Goal: Information Seeking & Learning: Learn about a topic

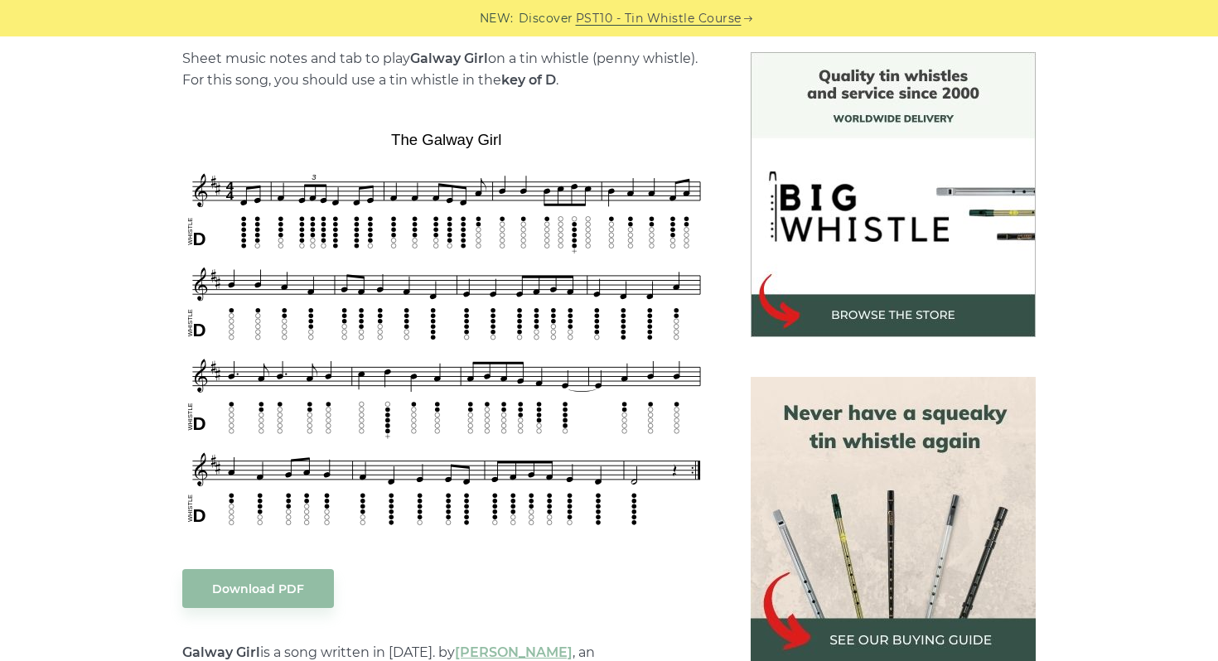
scroll to position [423, 0]
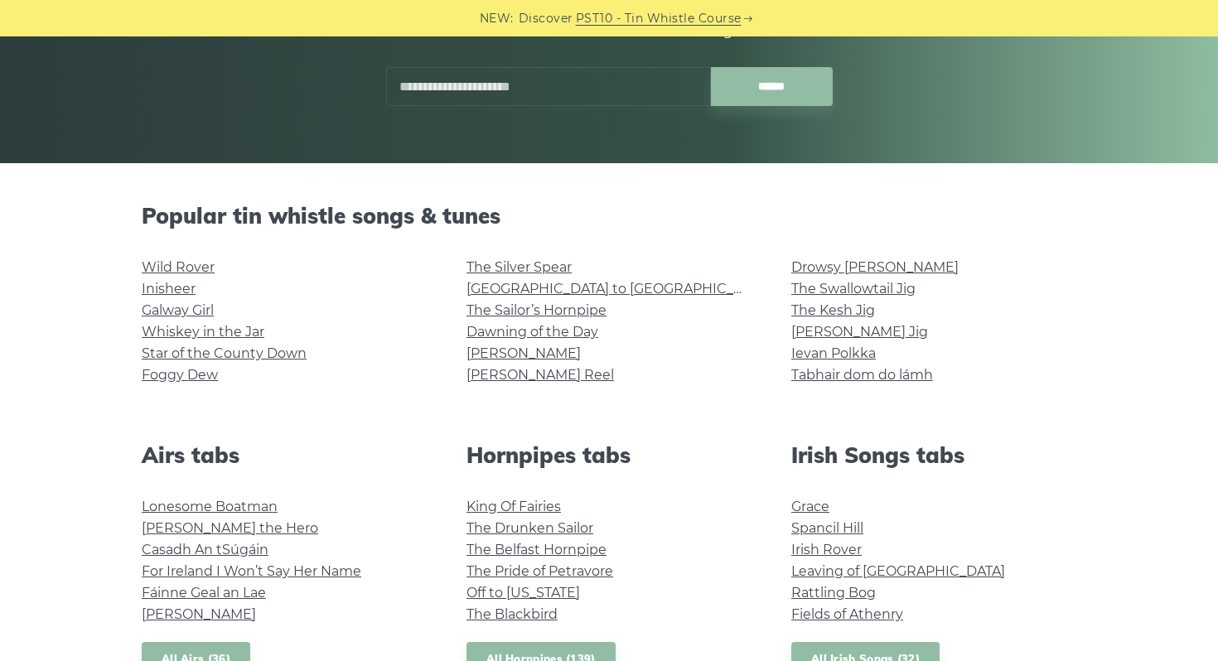
scroll to position [311, 0]
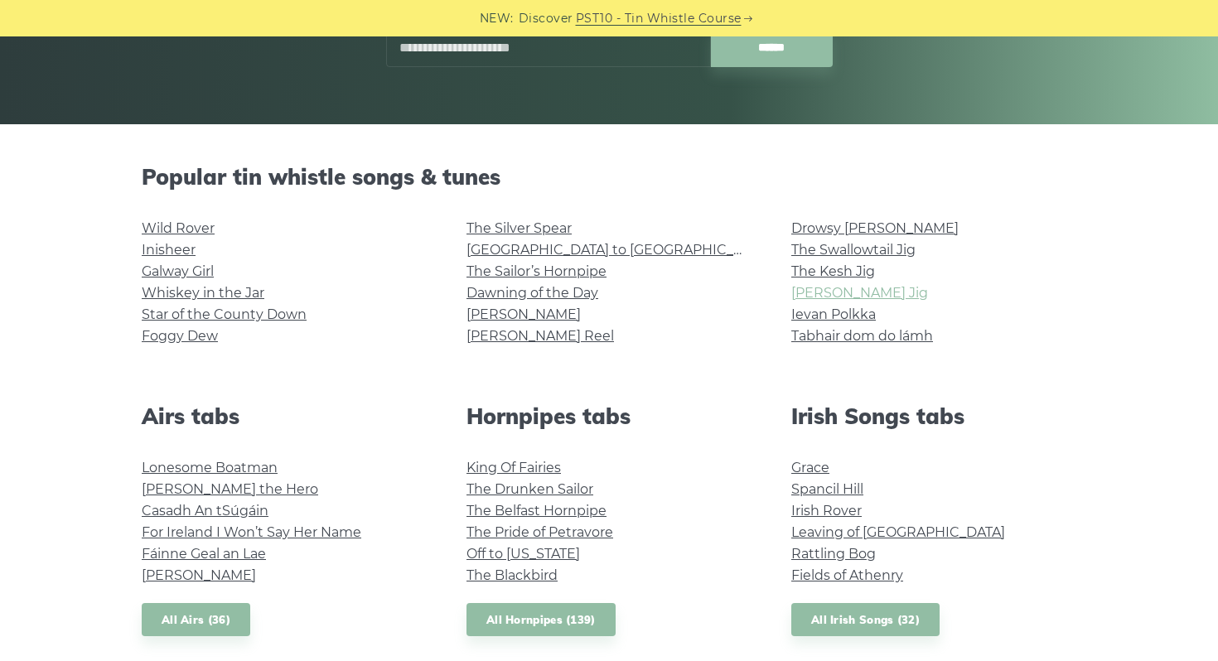
click at [820, 293] on link "[PERSON_NAME] Jig" at bounding box center [859, 293] width 137 height 16
click at [857, 339] on link "Tabhair dom do lámh" at bounding box center [862, 336] width 142 height 16
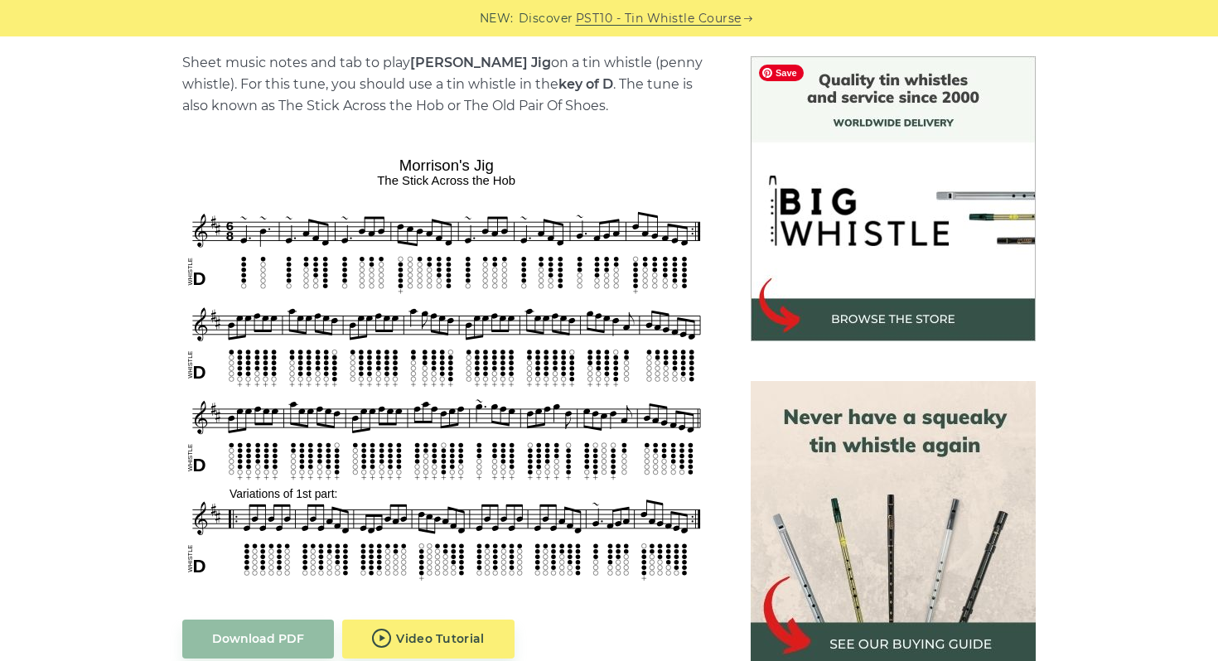
scroll to position [429, 0]
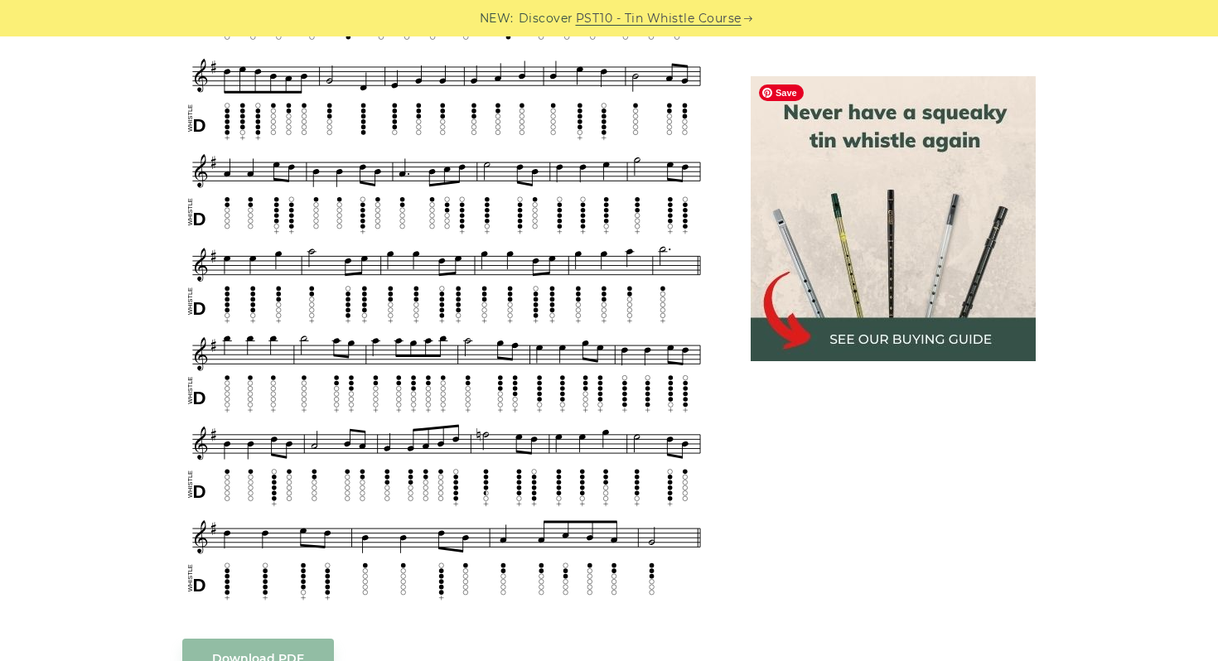
scroll to position [839, 0]
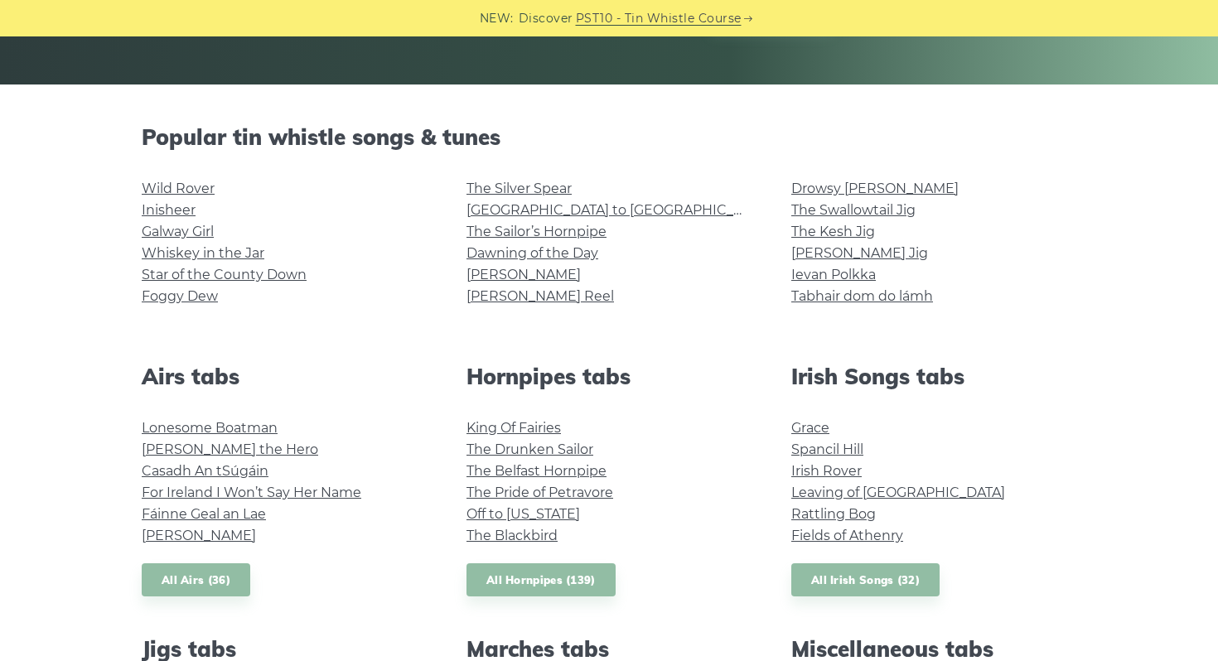
scroll to position [352, 0]
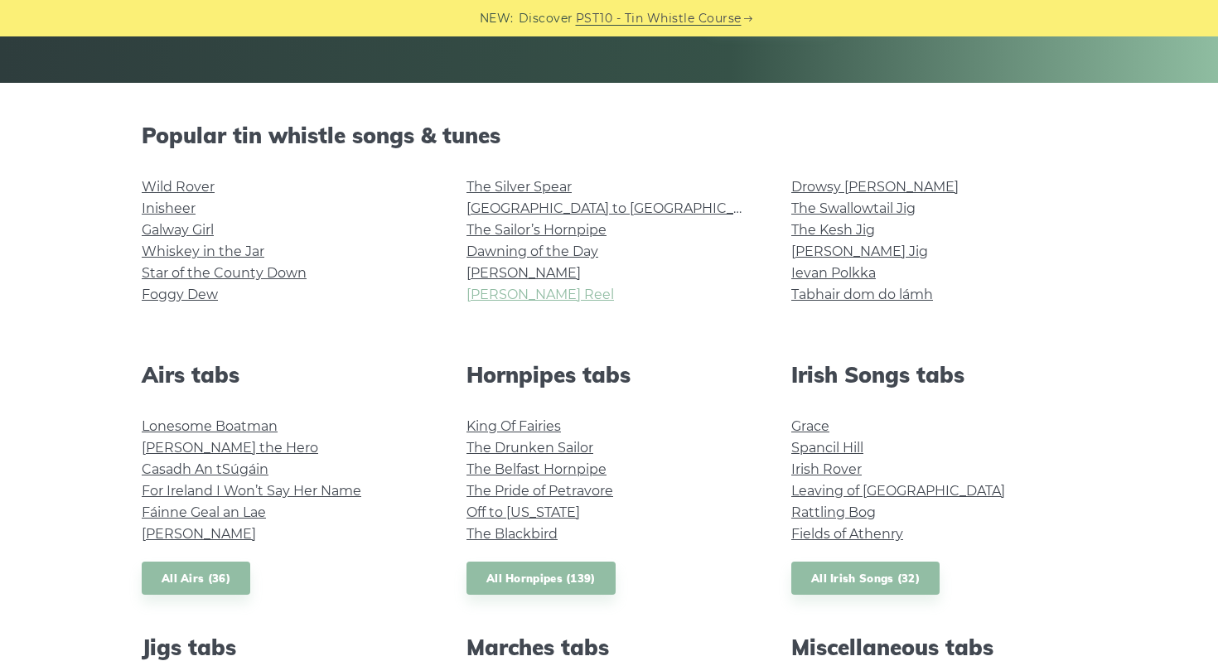
click at [539, 296] on link "[PERSON_NAME] Reel" at bounding box center [541, 295] width 148 height 16
click at [834, 226] on link "The Kesh Jig" at bounding box center [833, 230] width 84 height 16
click at [872, 191] on link "Drowsy [PERSON_NAME]" at bounding box center [874, 187] width 167 height 16
click at [524, 207] on link "[GEOGRAPHIC_DATA] to [GEOGRAPHIC_DATA]" at bounding box center [620, 209] width 306 height 16
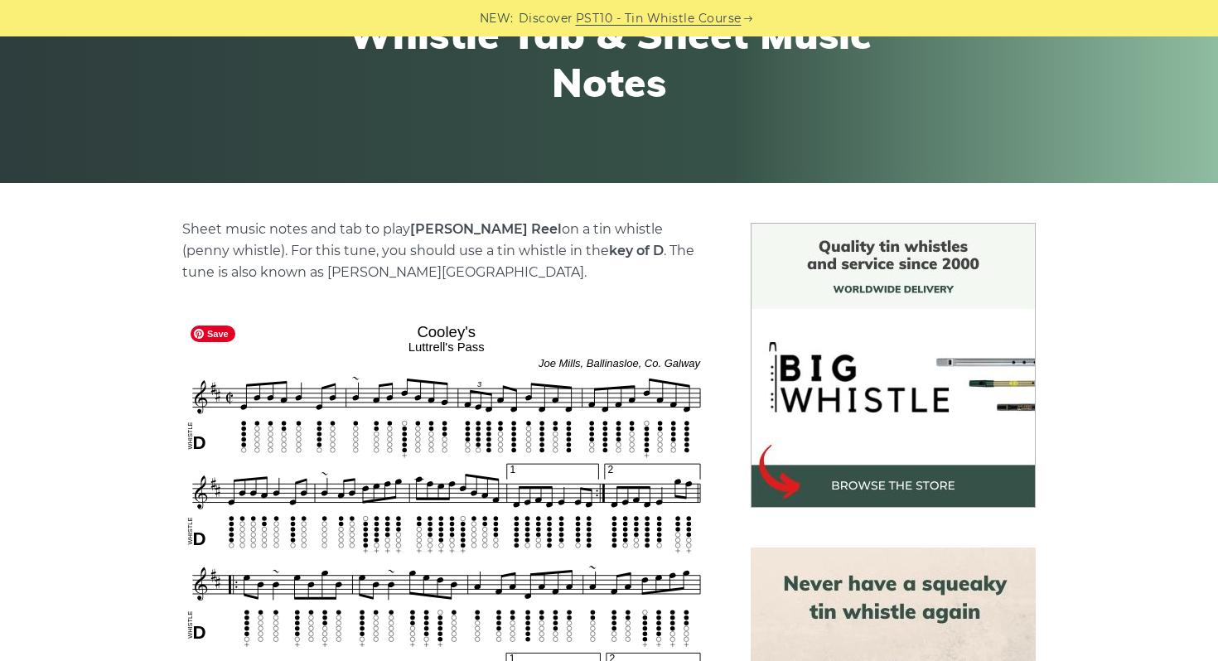
scroll to position [365, 0]
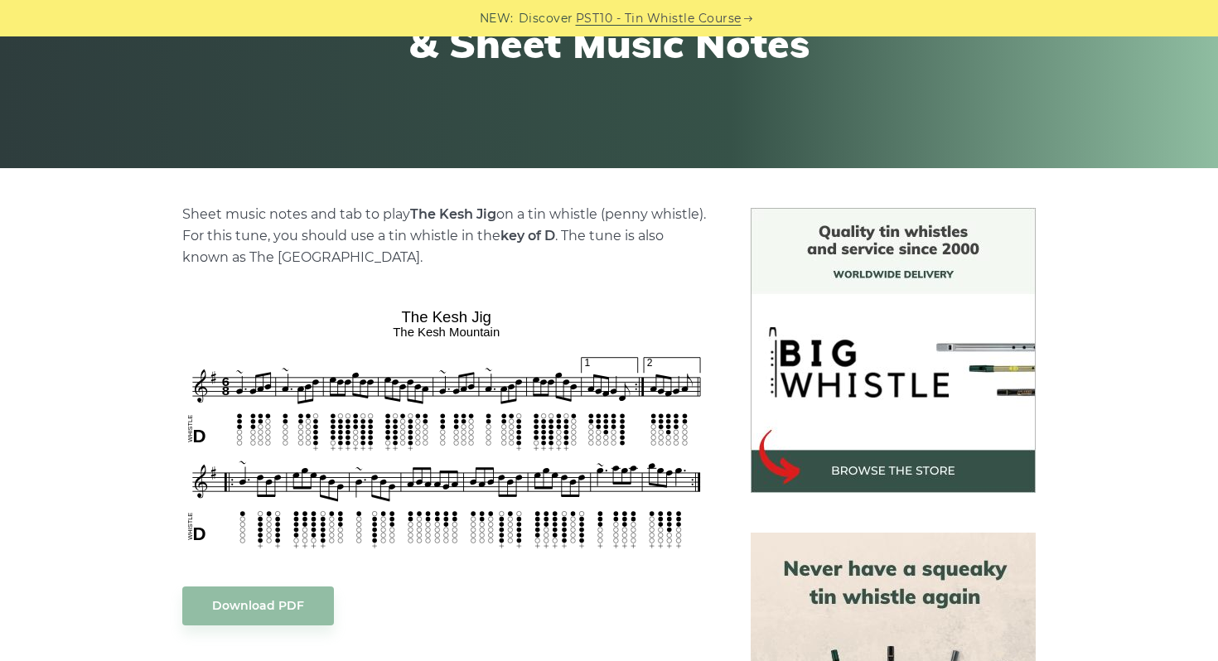
scroll to position [268, 0]
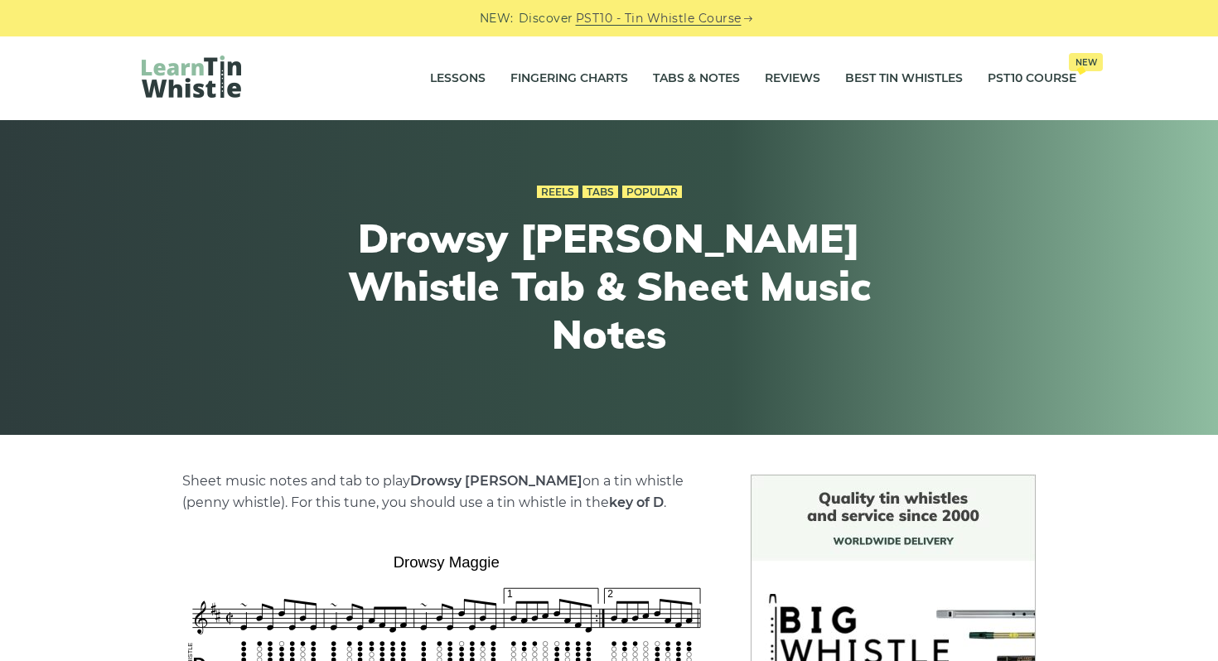
scroll to position [314, 0]
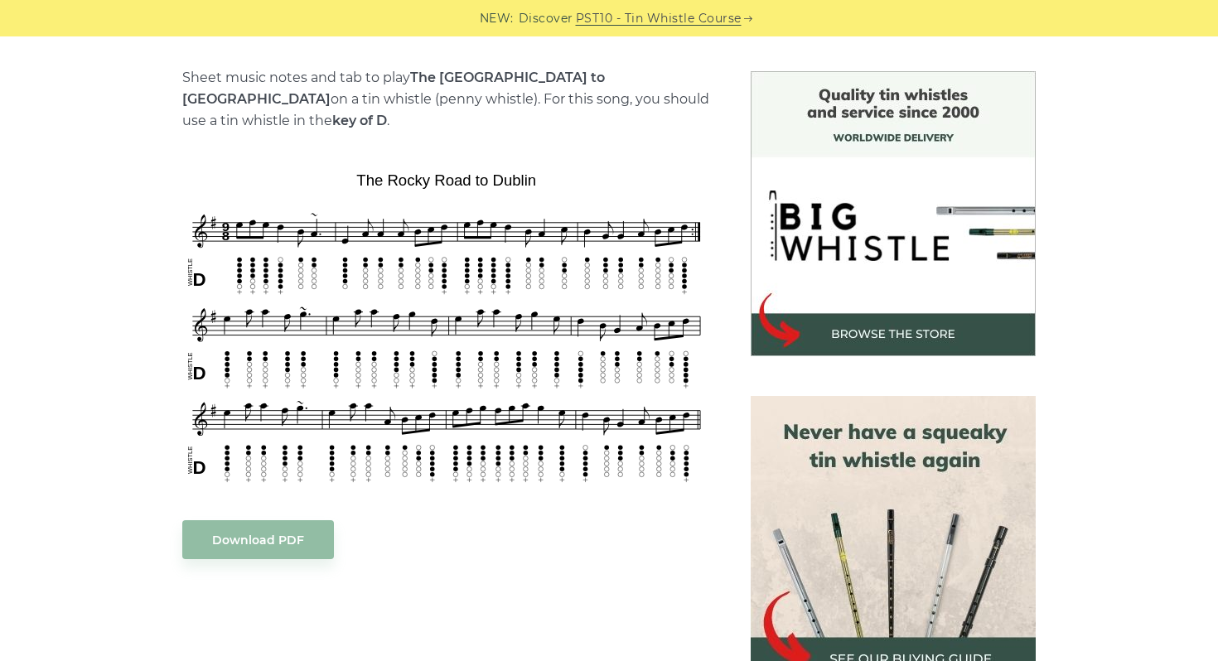
scroll to position [405, 0]
